Goal: Information Seeking & Learning: Learn about a topic

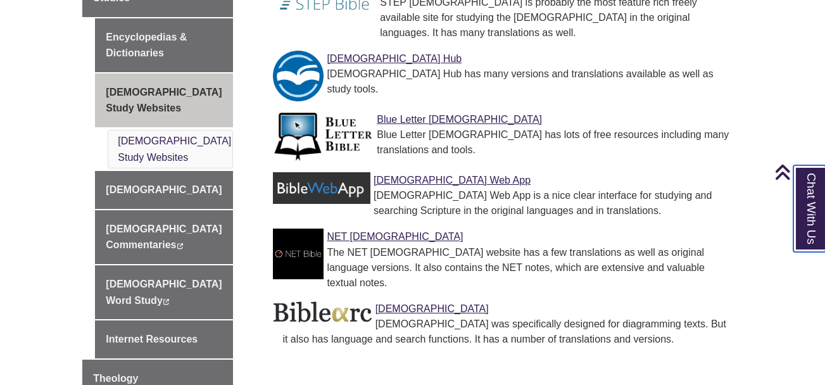
scroll to position [633, 0]
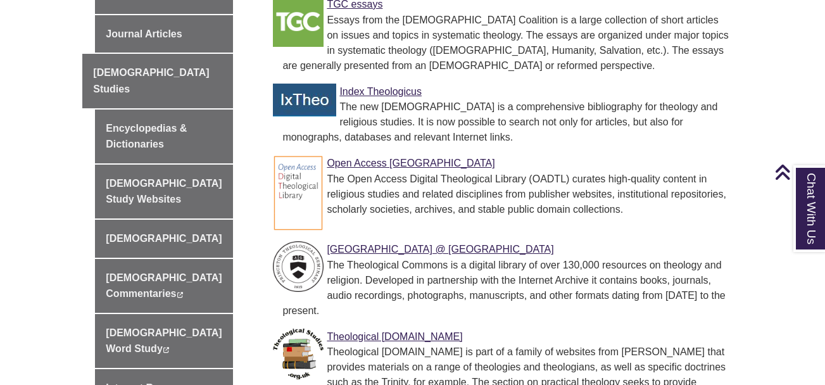
scroll to position [443, 0]
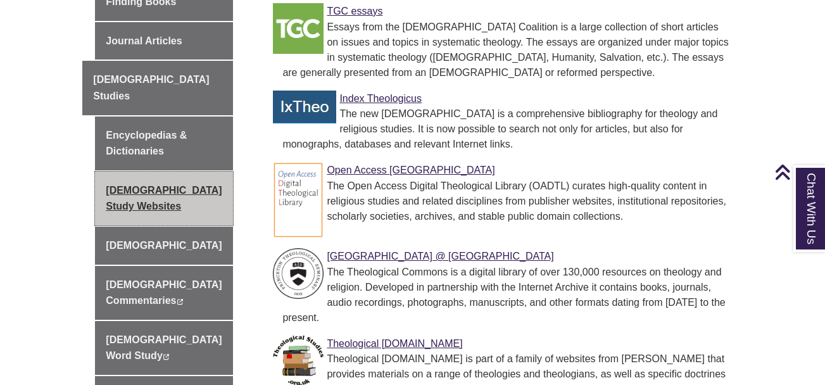
click at [156, 172] on link "Bible Study Websites" at bounding box center [164, 199] width 138 height 54
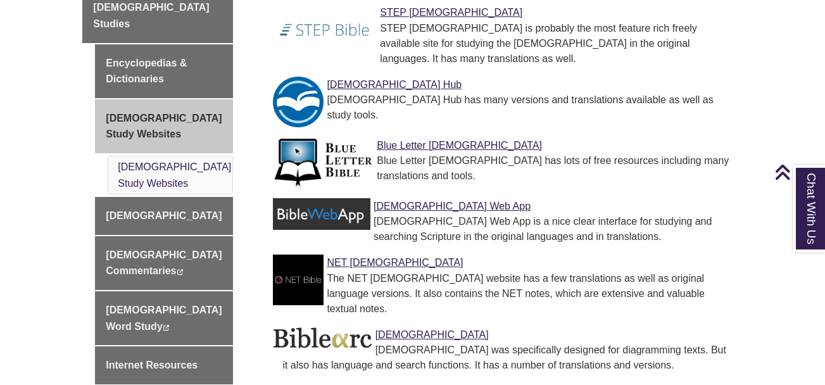
scroll to position [570, 0]
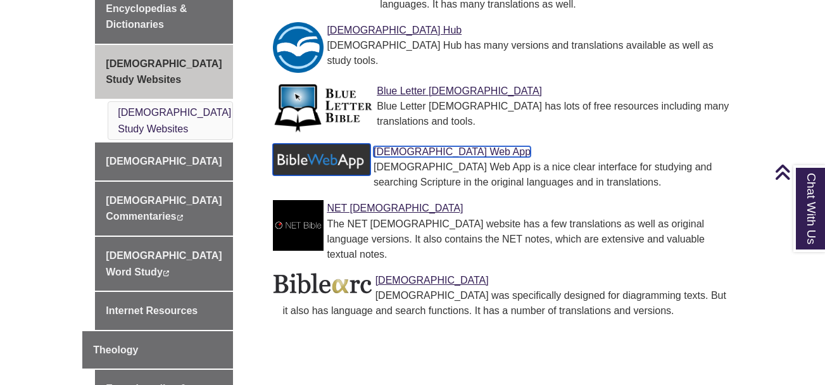
click at [413, 146] on link "[DEMOGRAPHIC_DATA] Web App" at bounding box center [451, 151] width 157 height 11
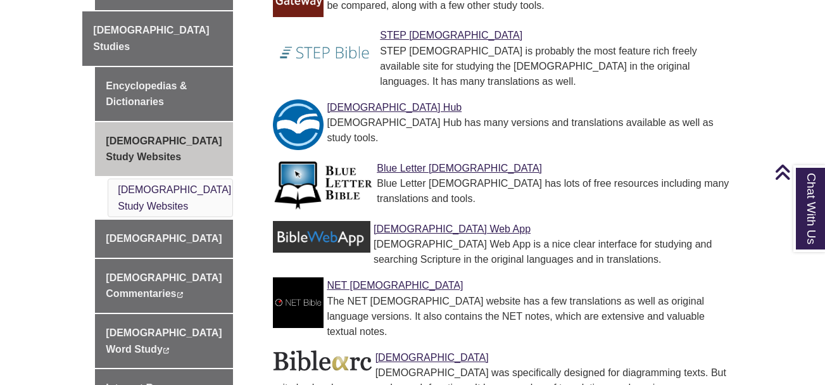
scroll to position [506, 0]
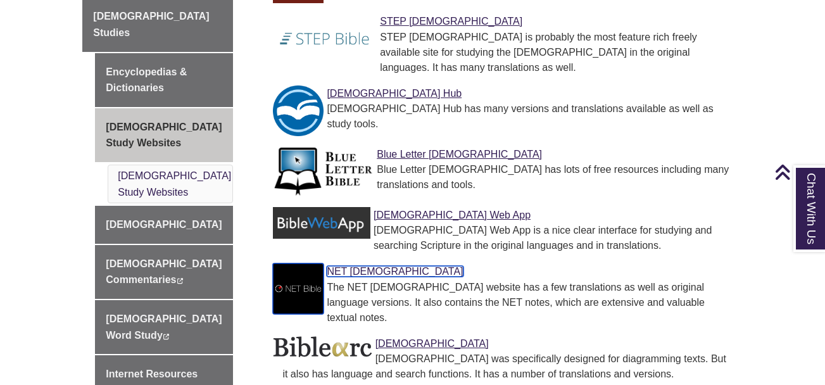
click at [351, 266] on link "NET [DEMOGRAPHIC_DATA]" at bounding box center [395, 271] width 136 height 11
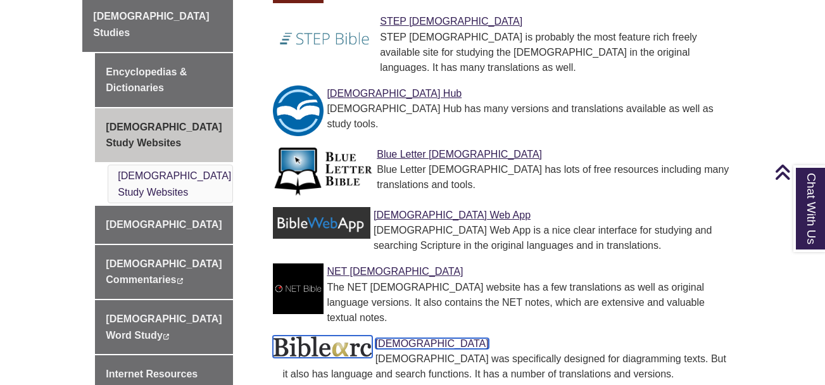
click at [396, 338] on link "Biblearc" at bounding box center [431, 343] width 113 height 11
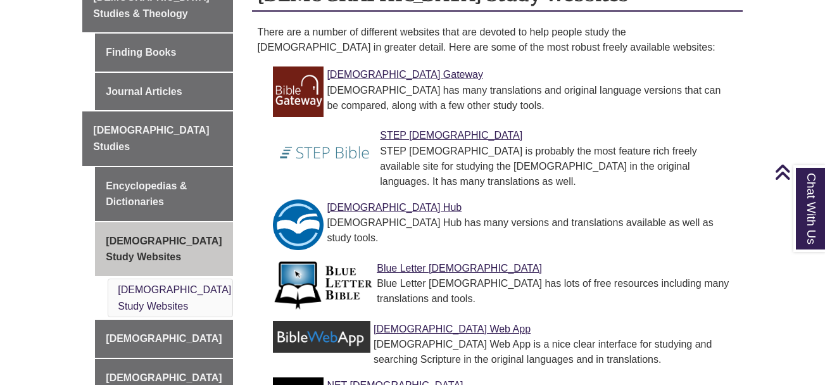
scroll to position [380, 0]
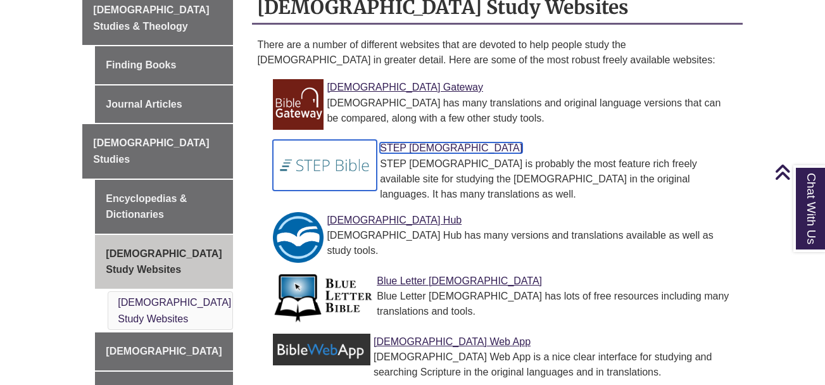
click at [413, 142] on link "STEP Bible" at bounding box center [451, 147] width 142 height 11
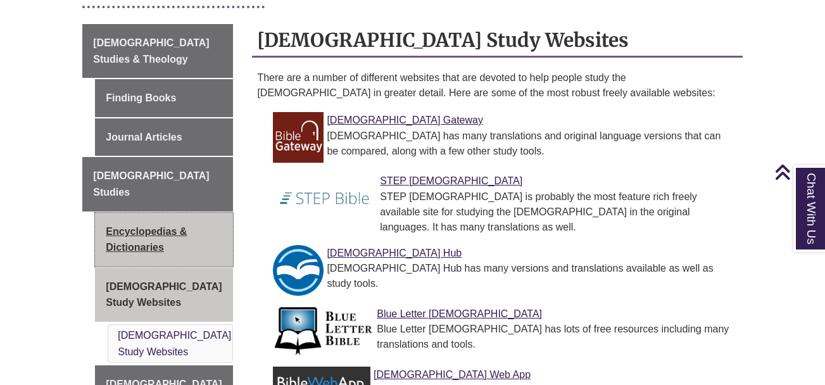
scroll to position [316, 0]
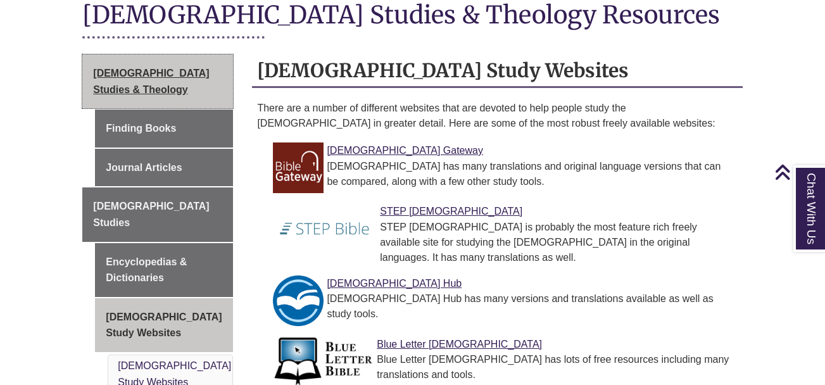
click at [139, 68] on span "[DEMOGRAPHIC_DATA] Studies & Theology" at bounding box center [151, 81] width 116 height 27
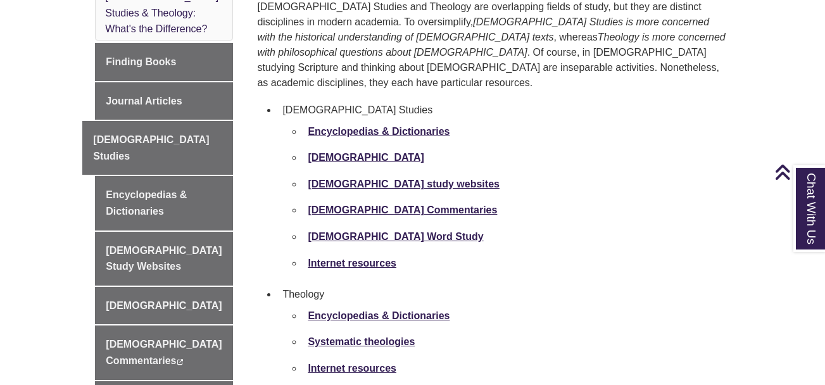
scroll to position [443, 0]
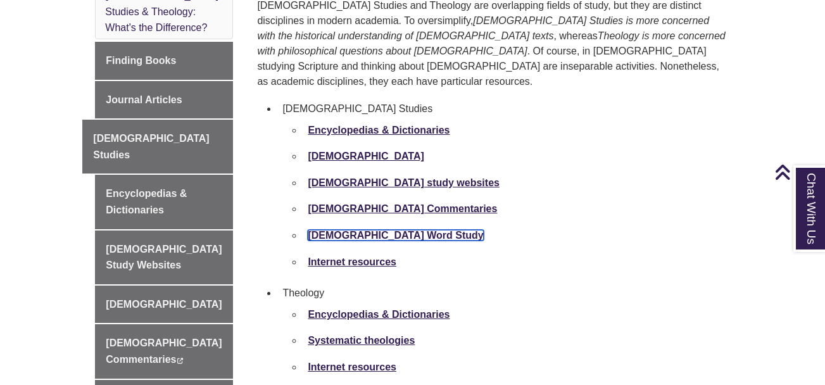
click at [370, 230] on link "[DEMOGRAPHIC_DATA] Word Study" at bounding box center [395, 235] width 175 height 11
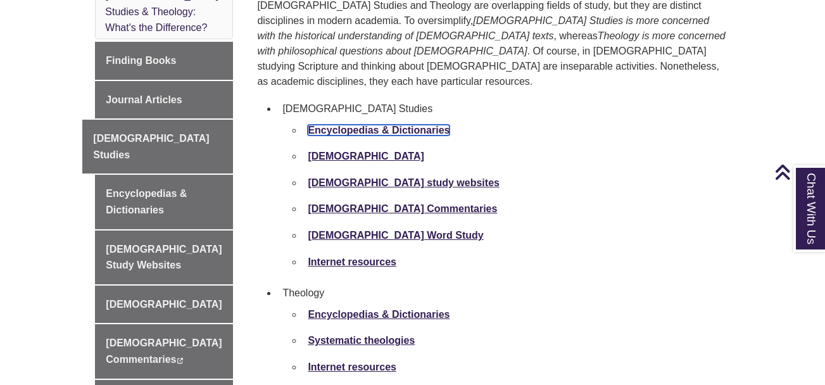
click at [370, 125] on strong "Encyclopedias & Dictionaries" at bounding box center [379, 130] width 142 height 11
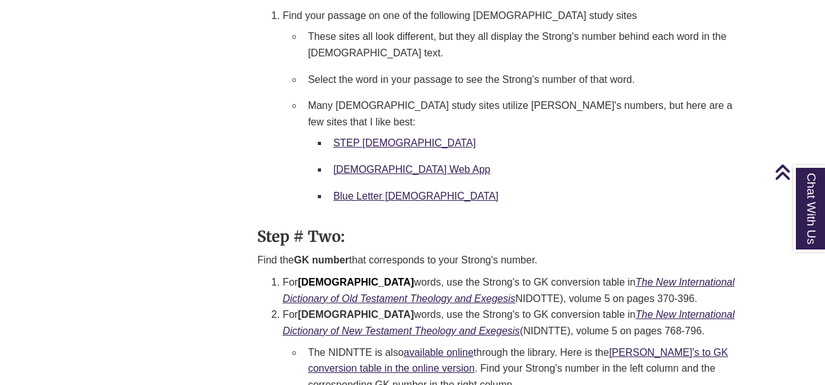
scroll to position [1392, 0]
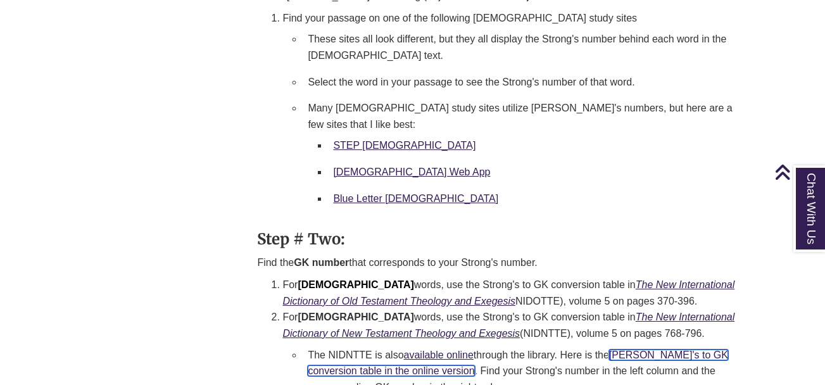
click at [645, 349] on link "[PERSON_NAME]'s to GK conversion table in the online version" at bounding box center [518, 362] width 420 height 27
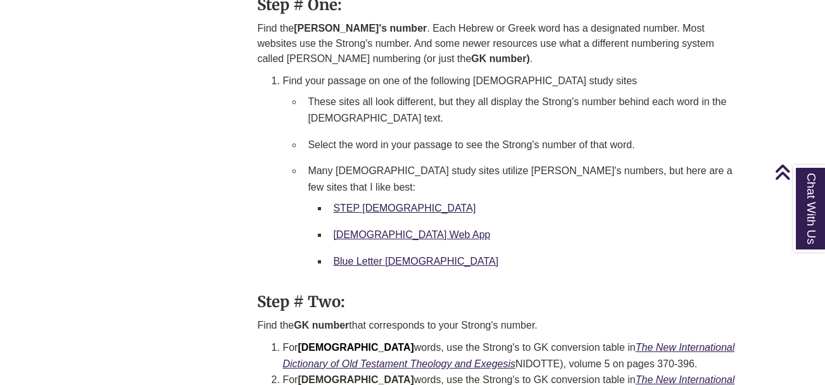
scroll to position [1329, 0]
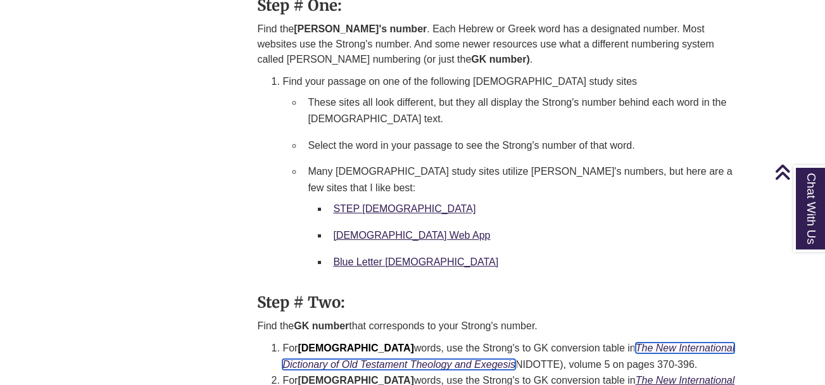
click at [454, 342] on icon "The New International Dictionary of Old Testament Theology and Exegesis" at bounding box center [508, 355] width 452 height 27
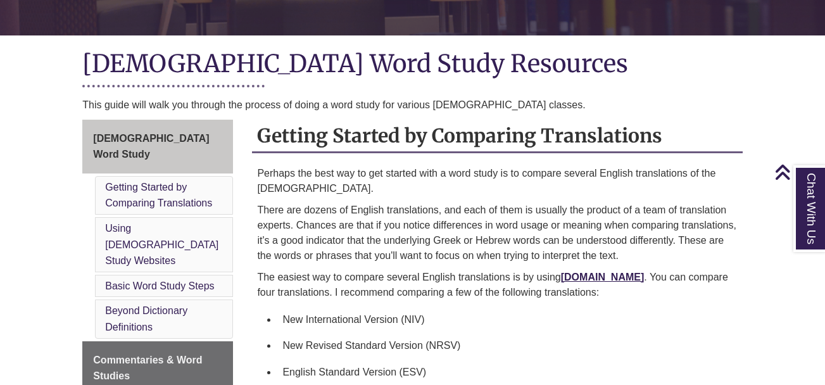
scroll to position [253, 0]
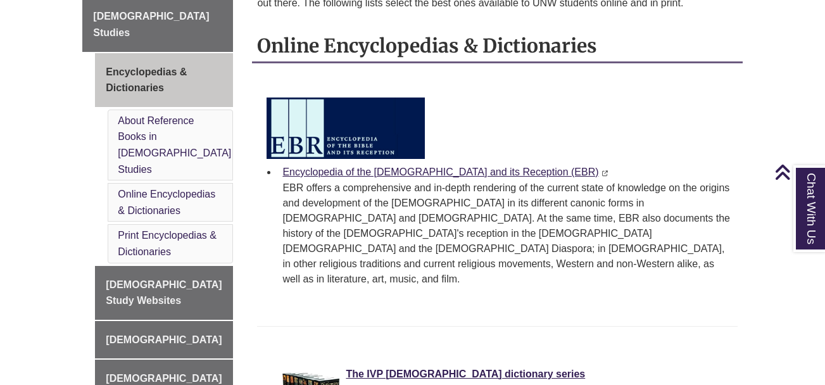
scroll to position [570, 0]
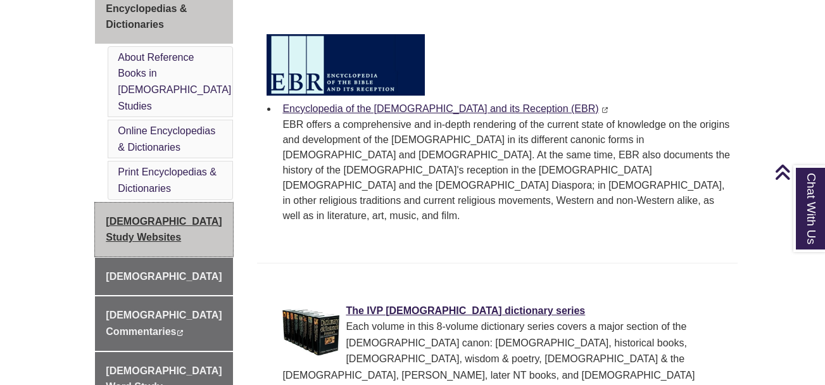
click at [155, 203] on link "[DEMOGRAPHIC_DATA] Study Websites" at bounding box center [164, 230] width 138 height 54
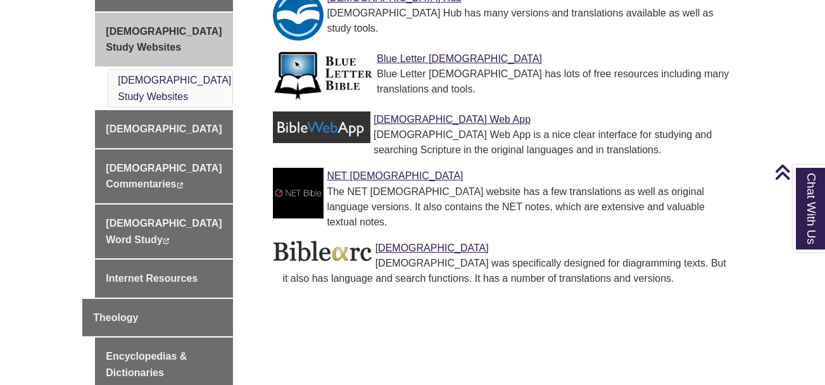
scroll to position [633, 0]
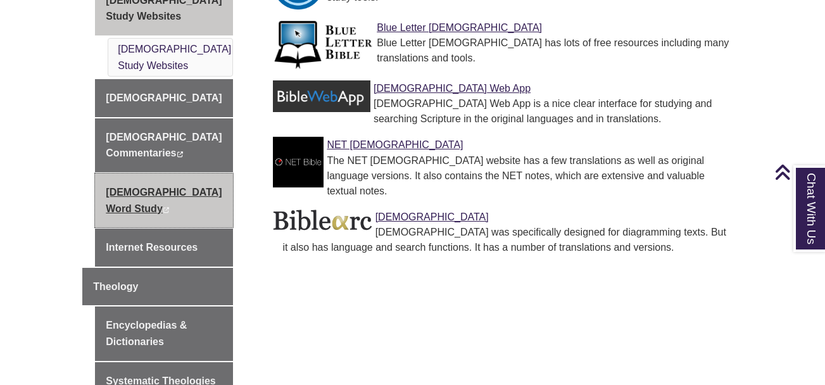
click at [149, 173] on link "Bible Word Study This link opens in a new window This link opens in a new window" at bounding box center [164, 200] width 138 height 54
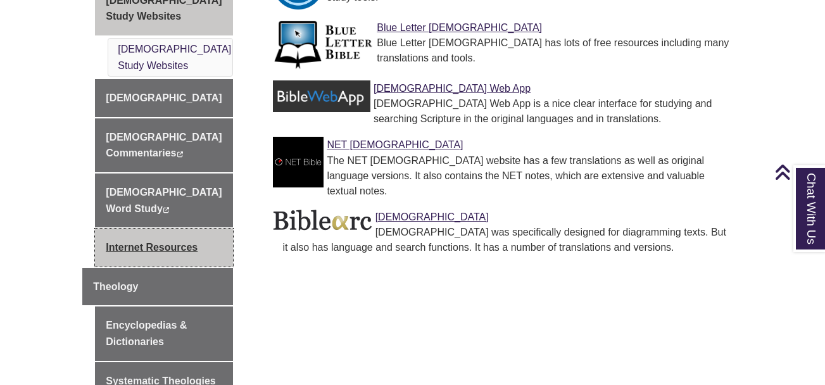
click at [160, 228] on link "Internet Resources" at bounding box center [164, 247] width 138 height 38
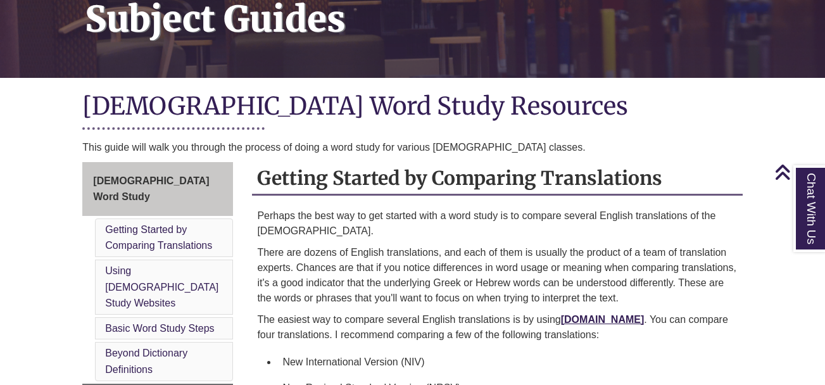
scroll to position [190, 0]
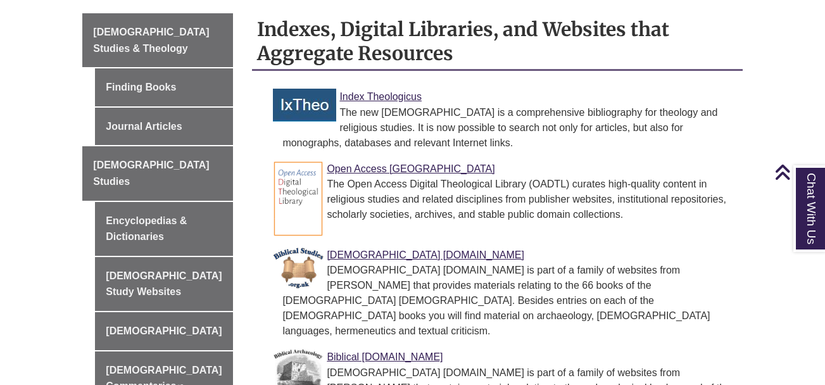
scroll to position [380, 0]
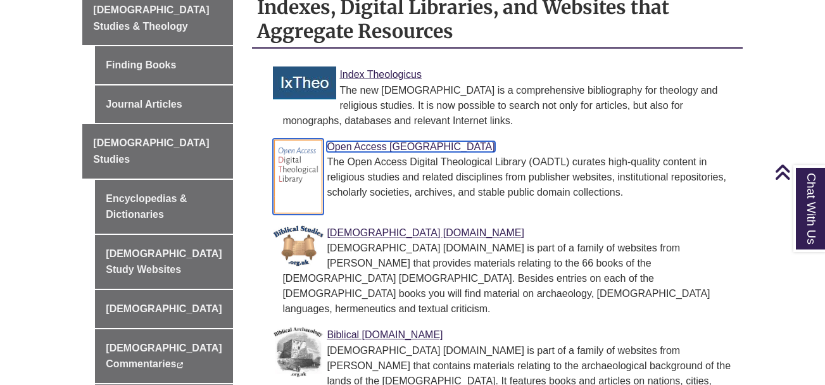
click at [426, 141] on link "Open Access Digital Theological Library" at bounding box center [411, 146] width 168 height 11
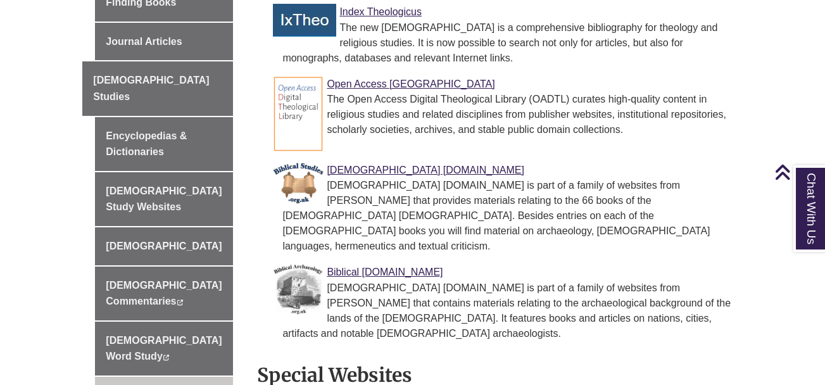
scroll to position [443, 0]
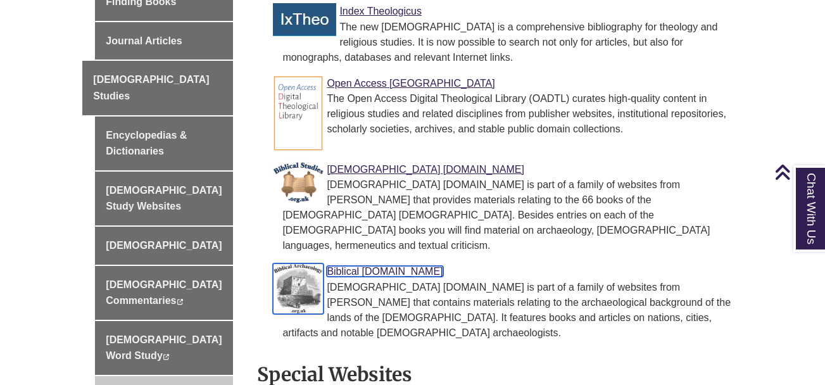
click at [374, 266] on link "Biblical Archaeology.org.uk" at bounding box center [385, 271] width 116 height 11
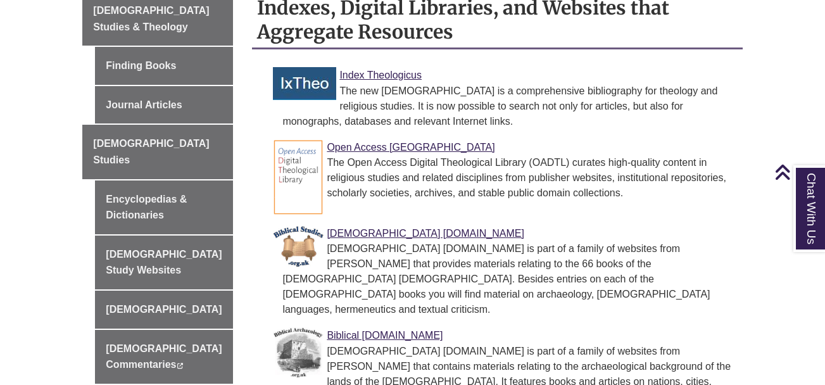
scroll to position [380, 0]
click at [403, 69] on link "Index Theologicus" at bounding box center [380, 74] width 82 height 11
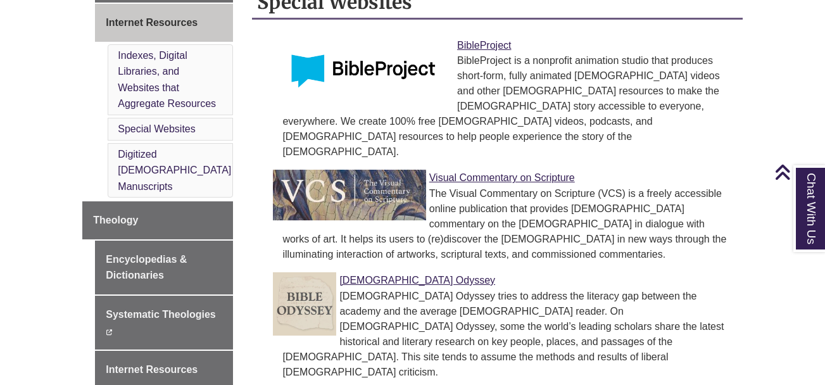
scroll to position [823, 0]
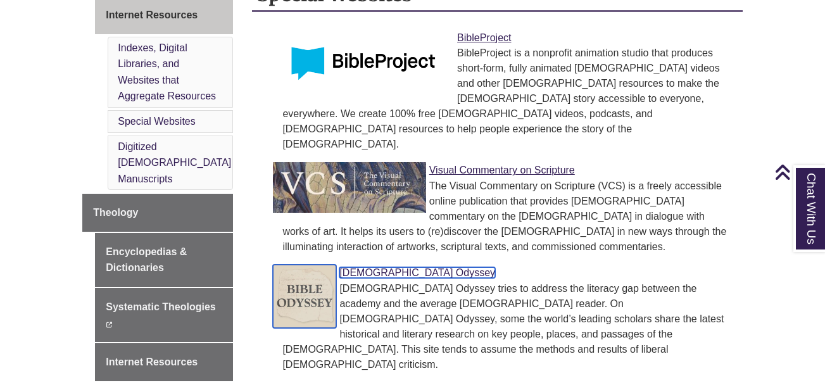
click at [387, 267] on link "Bible Odyssey" at bounding box center [417, 272] width 156 height 11
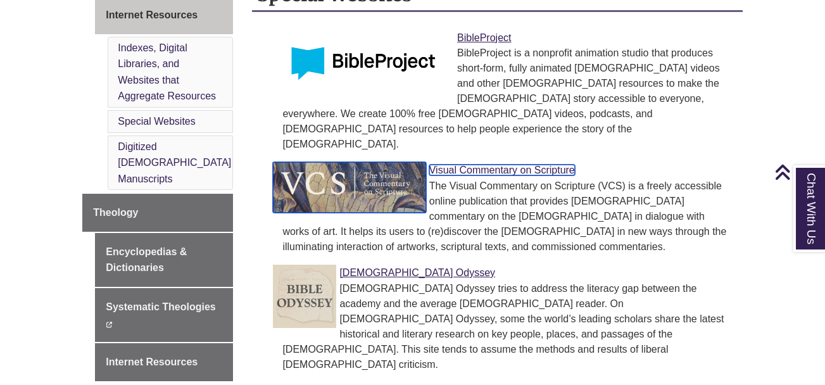
click at [468, 165] on link "Visual Commentary on Scripture" at bounding box center [502, 170] width 146 height 11
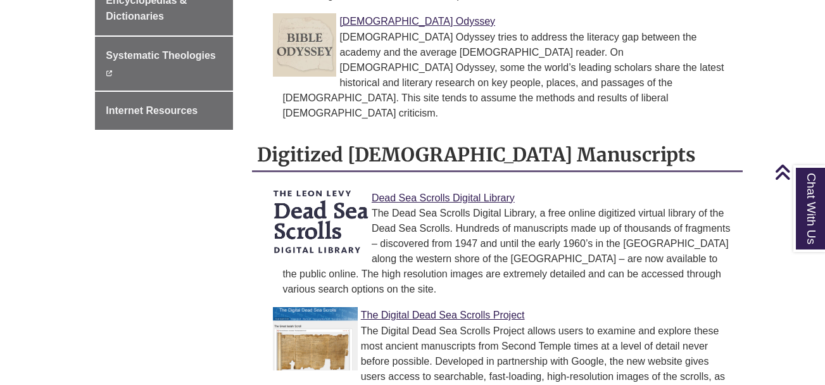
scroll to position [1076, 0]
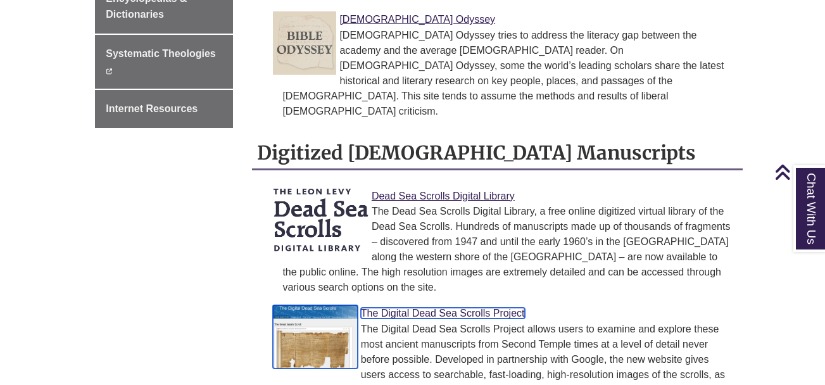
click at [435, 308] on link "The Digital Dead Sea Scrolls Project" at bounding box center [443, 313] width 164 height 11
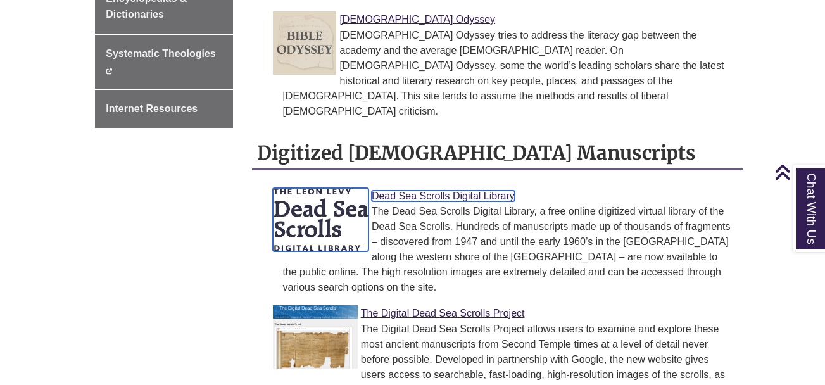
click at [448, 191] on link "Dead Sea Scrolls Digital Library" at bounding box center [443, 196] width 143 height 11
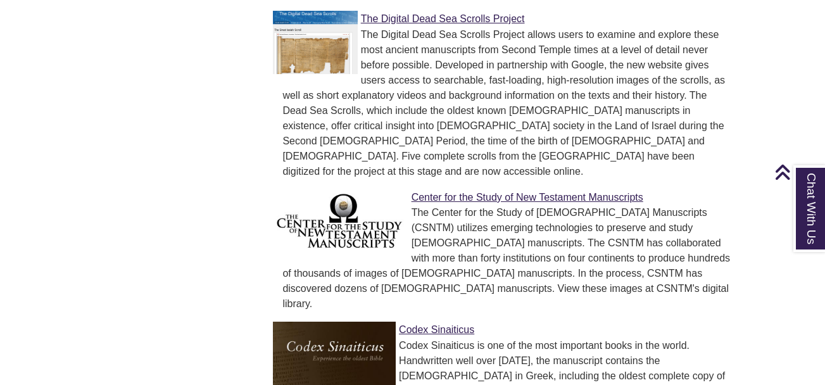
scroll to position [1392, 0]
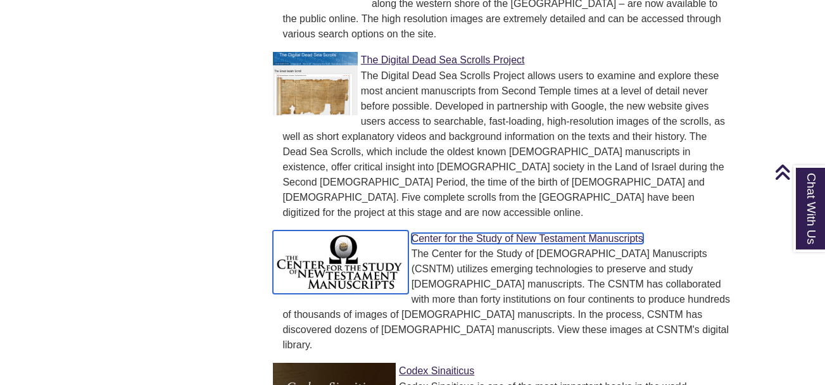
click at [491, 233] on link "Center for the Study of New Testament Manuscripts" at bounding box center [527, 238] width 232 height 11
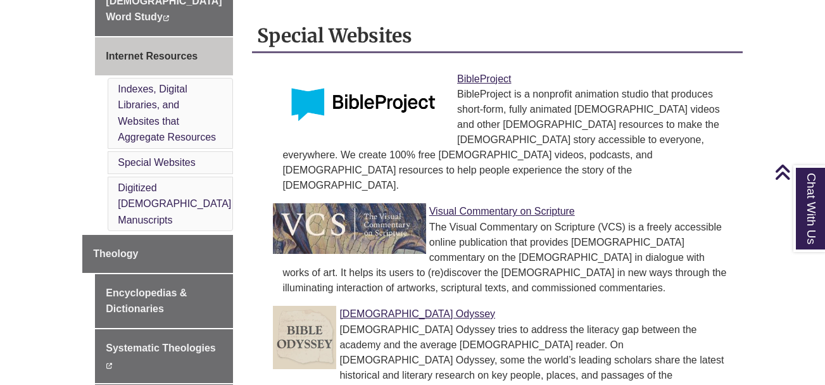
scroll to position [759, 0]
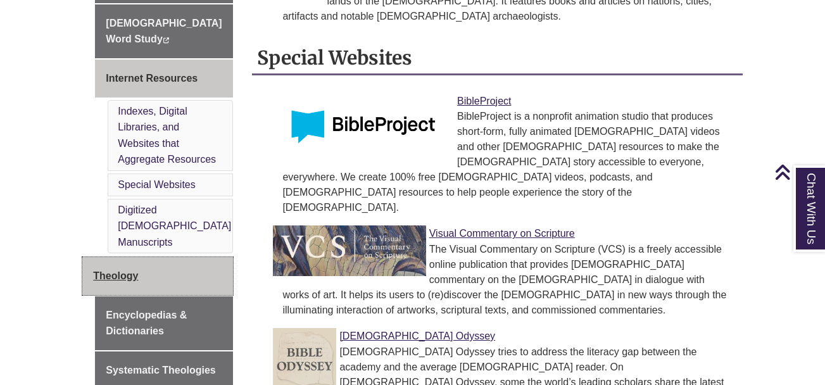
click at [123, 270] on span "Theology" at bounding box center [115, 275] width 45 height 11
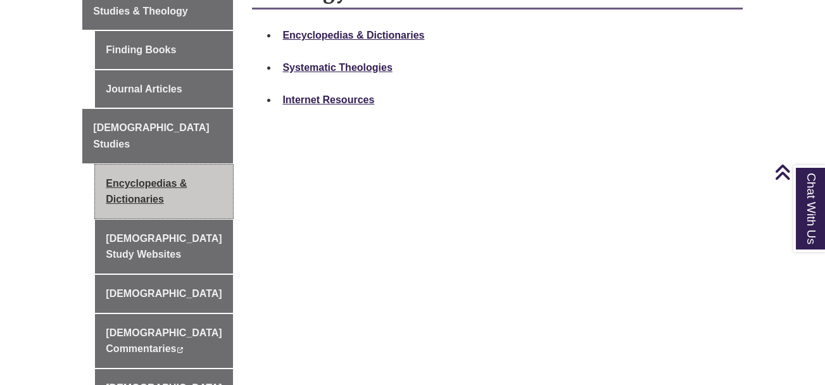
scroll to position [443, 0]
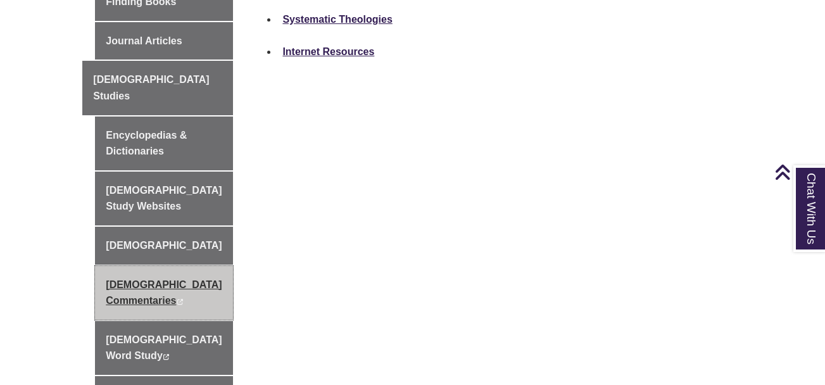
click at [191, 266] on link "[DEMOGRAPHIC_DATA] Commentaries This link opens in a new window This link opens…" at bounding box center [164, 293] width 138 height 54
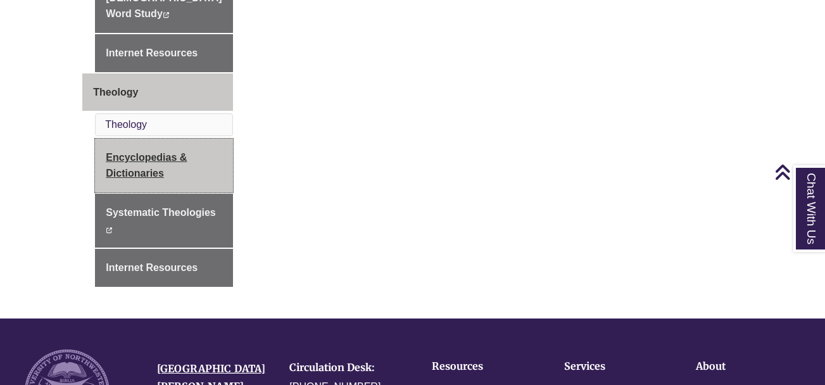
scroll to position [823, 0]
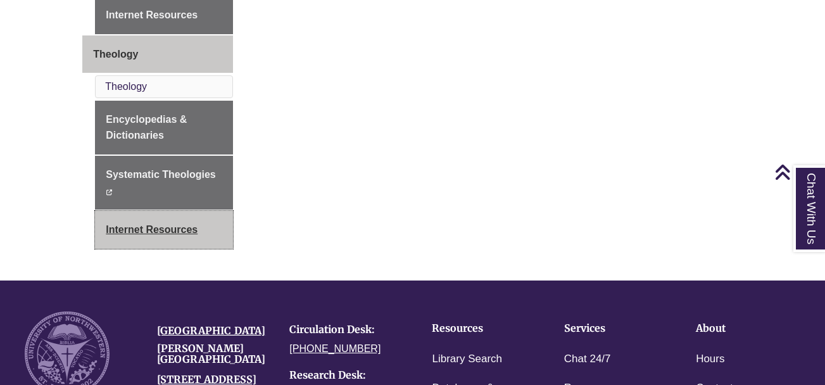
click at [142, 211] on link "Internet Resources" at bounding box center [164, 230] width 138 height 38
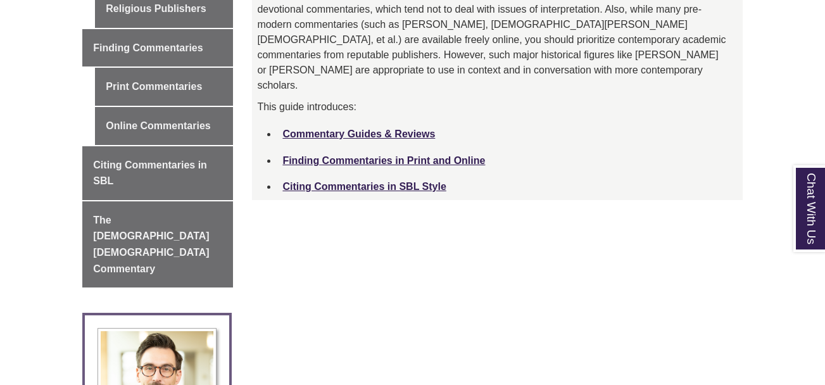
scroll to position [570, 0]
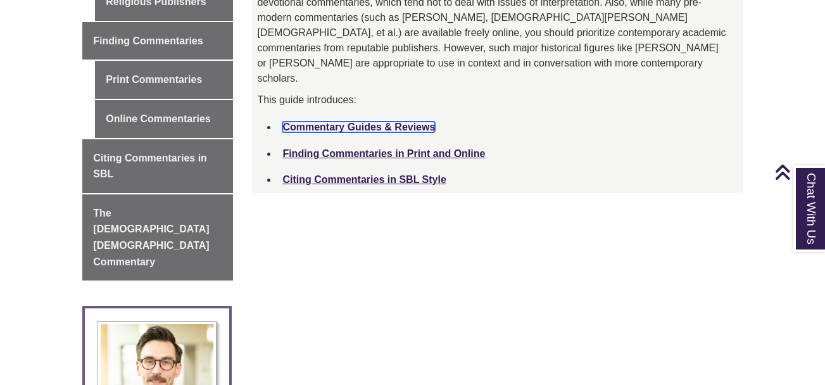
click at [348, 122] on link "Commentary Guides & Reviews" at bounding box center [358, 127] width 153 height 11
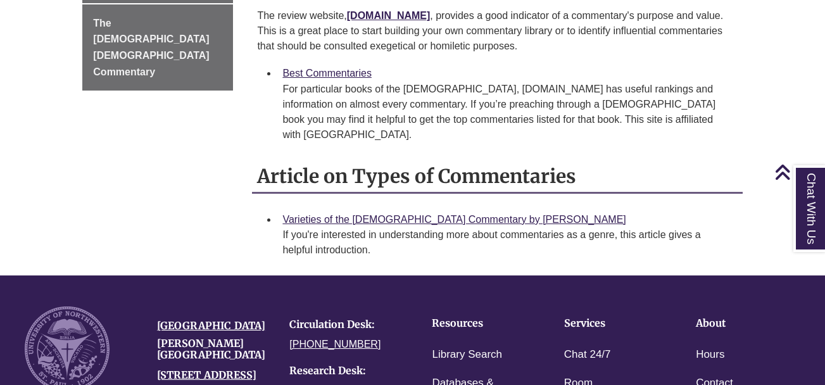
scroll to position [696, 0]
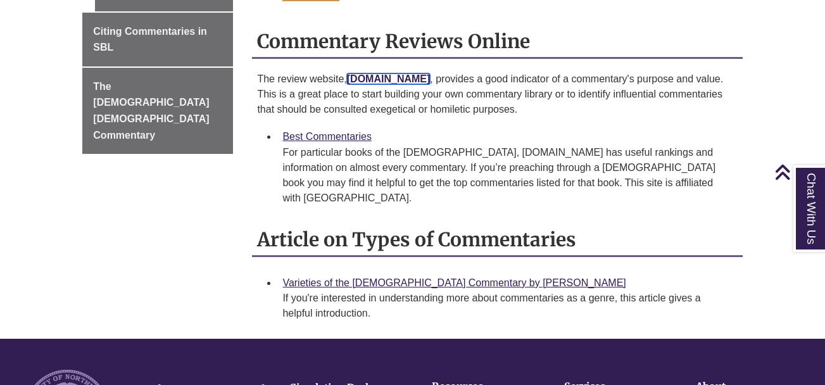
click at [430, 73] on strong "[DOMAIN_NAME]" at bounding box center [389, 78] width 84 height 11
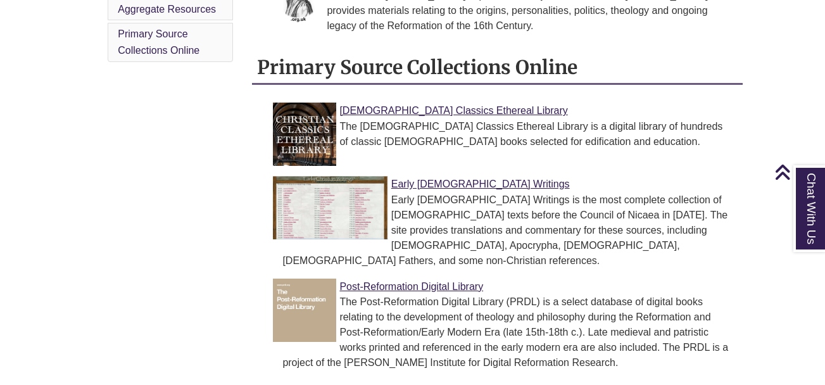
scroll to position [1076, 0]
